Goal: Transaction & Acquisition: Purchase product/service

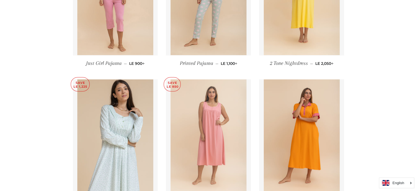
scroll to position [1481, 0]
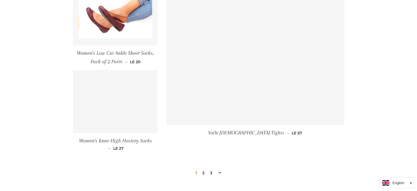
scroll to position [795, 0]
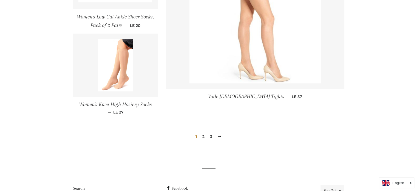
click at [205, 136] on link "2" at bounding box center [203, 136] width 7 height 8
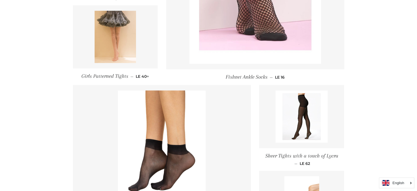
scroll to position [466, 0]
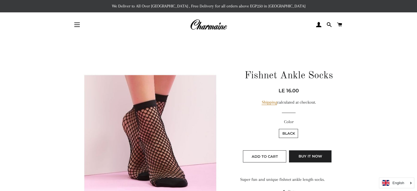
click at [287, 133] on label "Black" at bounding box center [288, 133] width 19 height 9
click at [278, 128] on input "Black" at bounding box center [278, 128] width 0 height 0
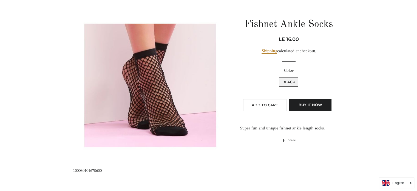
scroll to position [55, 0]
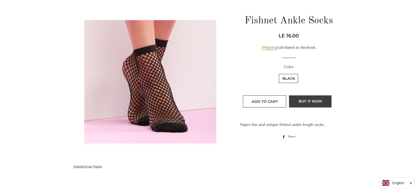
click at [295, 104] on button "Buy it now" at bounding box center [310, 101] width 43 height 12
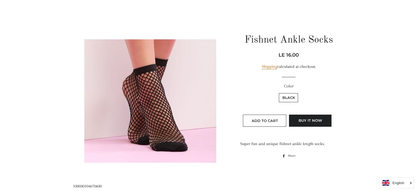
scroll to position [0, 0]
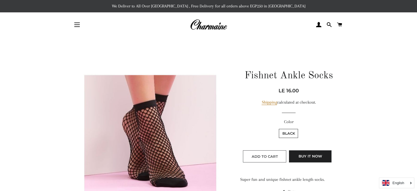
click at [271, 154] on span "Add to Cart" at bounding box center [265, 156] width 26 height 4
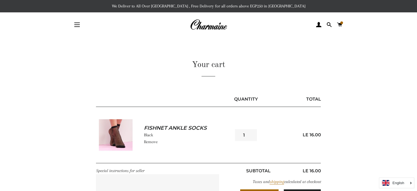
click at [248, 133] on input "1" at bounding box center [246, 135] width 22 height 12
click at [249, 133] on input "1" at bounding box center [246, 135] width 22 height 12
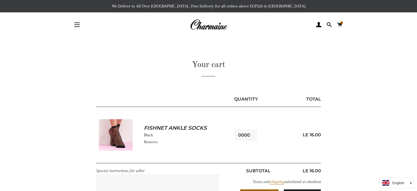
type input "100000"
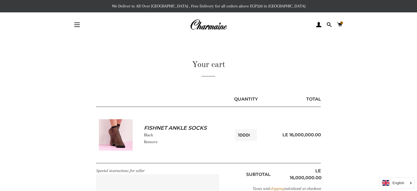
click at [249, 133] on input "1000000" at bounding box center [246, 135] width 22 height 12
type input "100"
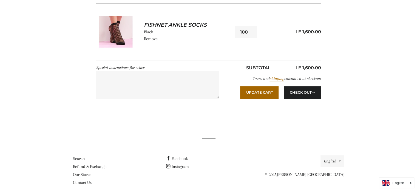
scroll to position [110, 0]
